Goal: Task Accomplishment & Management: Complete application form

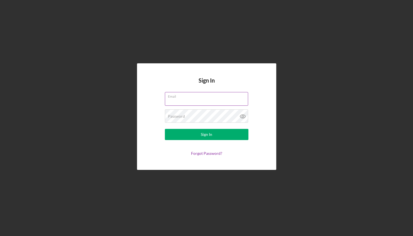
click at [183, 103] on input "Email" at bounding box center [206, 98] width 83 height 13
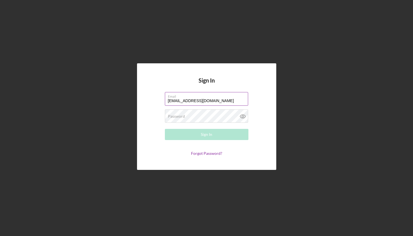
type input "[EMAIL_ADDRESS][DOMAIN_NAME]"
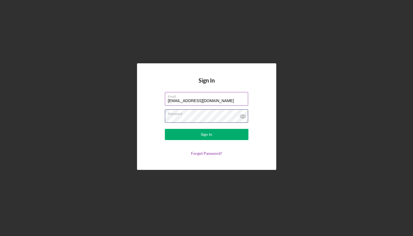
click at [165, 129] on button "Sign In" at bounding box center [207, 134] width 84 height 11
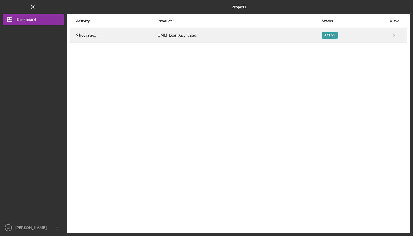
click at [200, 37] on div "UMLF Loan Application" at bounding box center [240, 35] width 164 height 14
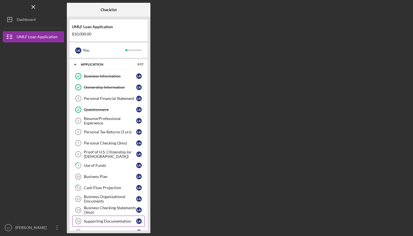
click at [104, 221] on div "Supporting Documentation" at bounding box center [110, 221] width 52 height 4
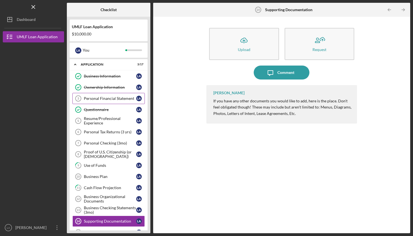
click at [97, 99] on div "Personal Financial Statement" at bounding box center [110, 98] width 52 height 4
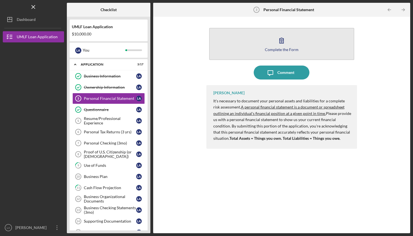
click at [283, 48] on div "Complete the Form" at bounding box center [282, 49] width 34 height 4
click at [284, 46] on icon "button" at bounding box center [282, 40] width 14 height 14
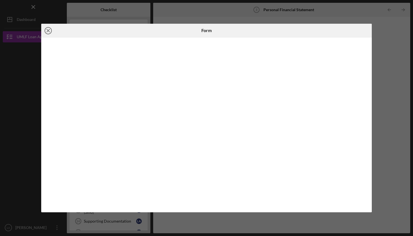
click at [47, 31] on icon "Icon/Close" at bounding box center [48, 31] width 14 height 14
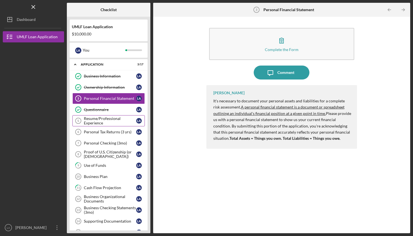
click at [94, 120] on div "Resume/Professional Experience" at bounding box center [110, 120] width 52 height 9
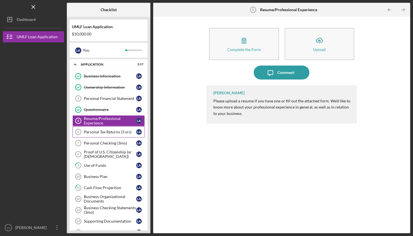
click at [96, 131] on div "Personal Tax Returns (3 yrs)" at bounding box center [110, 132] width 52 height 4
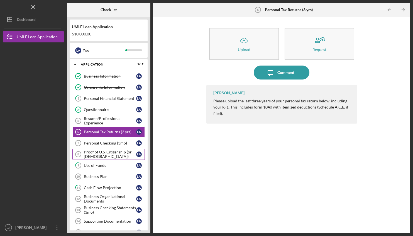
click at [96, 152] on div "Proof of U.S. Citizenship (or [DEMOGRAPHIC_DATA])" at bounding box center [110, 154] width 52 height 9
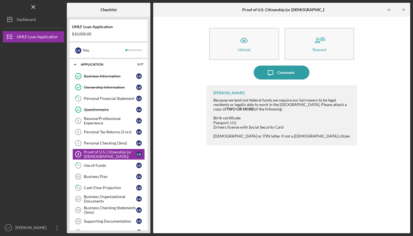
click at [195, 93] on div "Icon/Upload Upload Request Icon/Message Comment [PERSON_NAME] Because we lend o…" at bounding box center [282, 125] width 252 height 211
click at [190, 91] on div "Icon/Upload Upload Request Icon/Message Comment [PERSON_NAME] Because we lend o…" at bounding box center [282, 125] width 252 height 211
click at [56, 228] on icon "Icon/Overflow" at bounding box center [57, 227] width 14 height 14
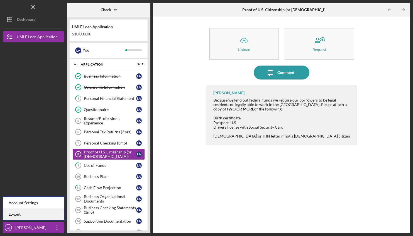
click at [26, 216] on link "Logout" at bounding box center [33, 213] width 61 height 11
